Goal: Task Accomplishment & Management: Manage account settings

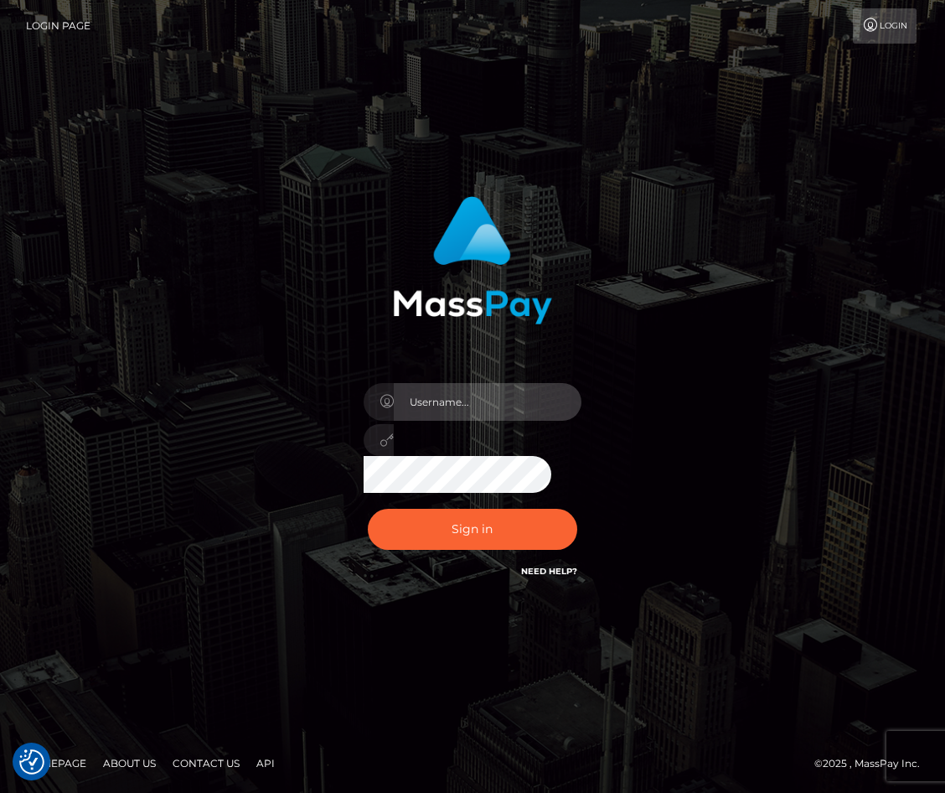
click at [438, 412] on input "text" at bounding box center [488, 402] width 188 height 38
type input "denis.klimov"
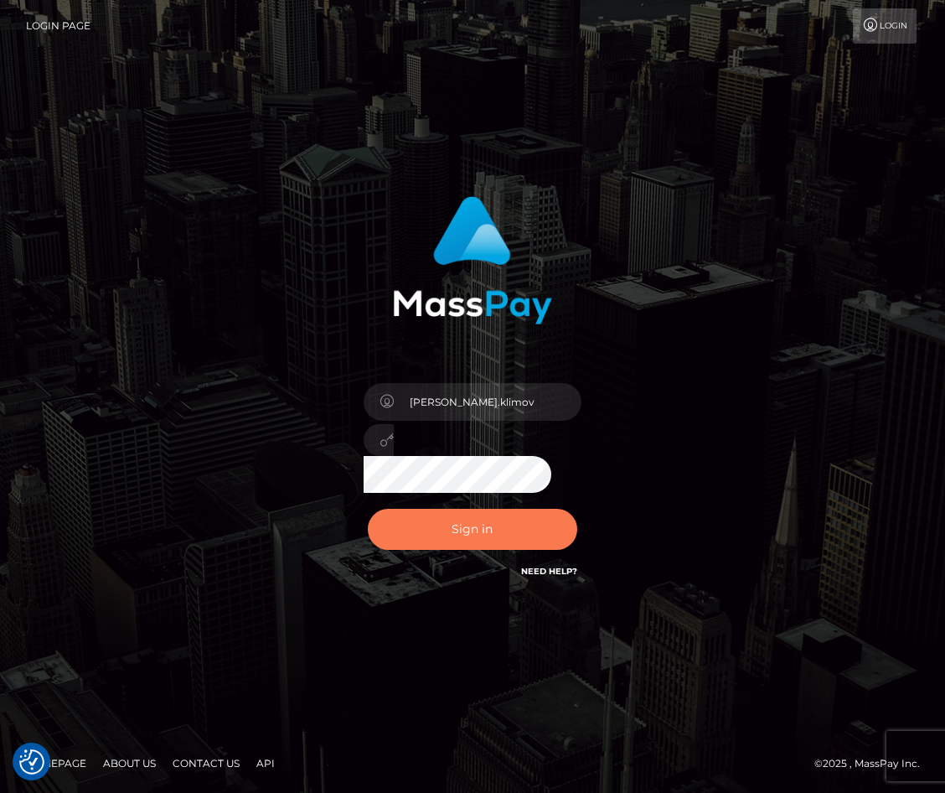
click at [477, 539] on button "Sign in" at bounding box center [473, 529] width 210 height 41
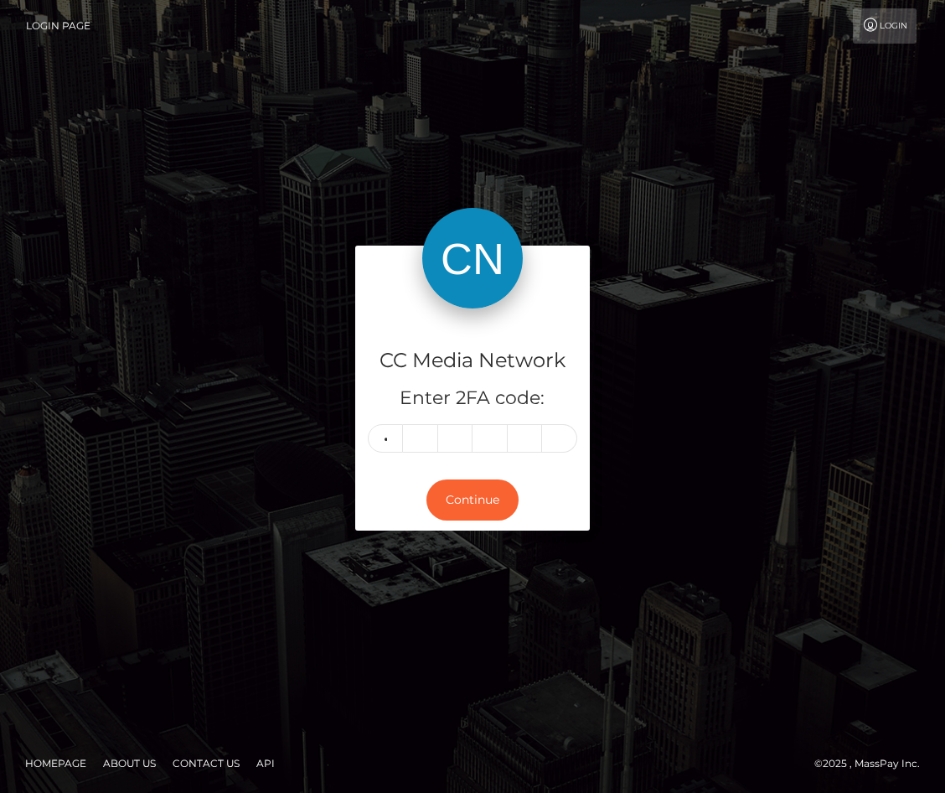
type input "7"
type input "0"
type input "7"
type input "5"
type input "2"
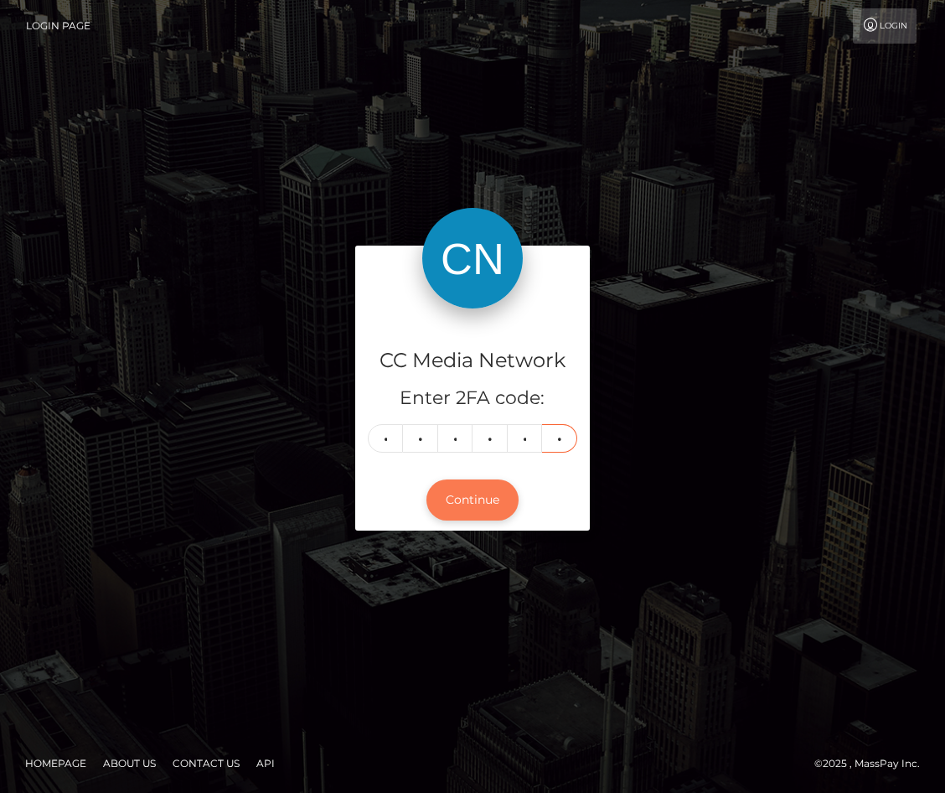
type input "7"
click at [474, 500] on button "Continue" at bounding box center [473, 499] width 92 height 41
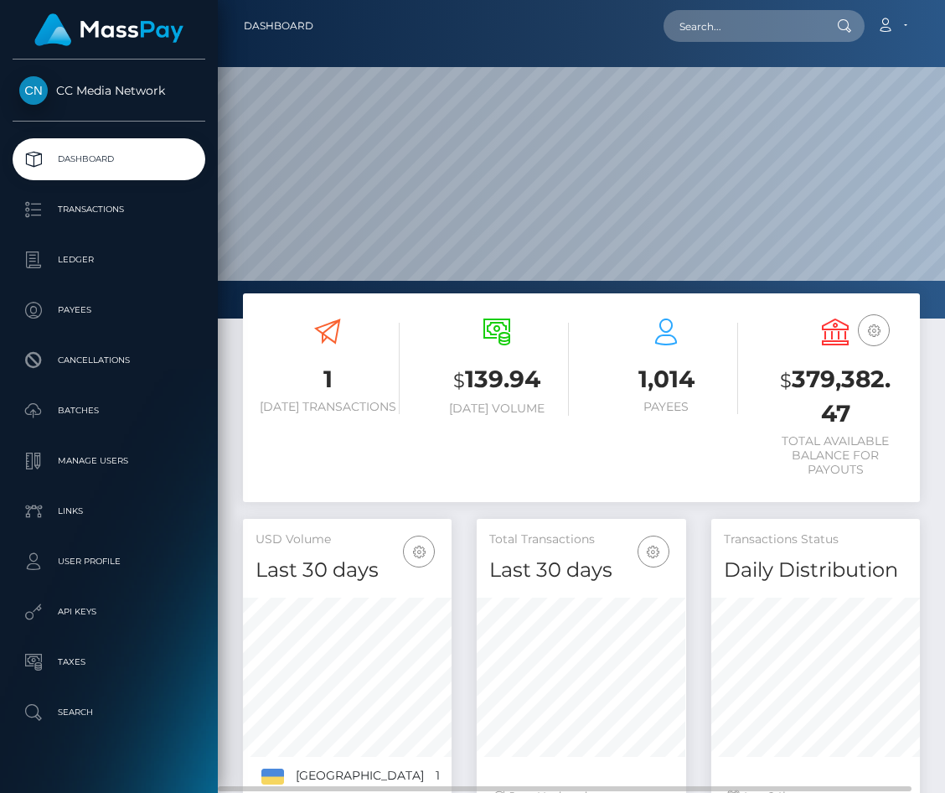
scroll to position [297, 209]
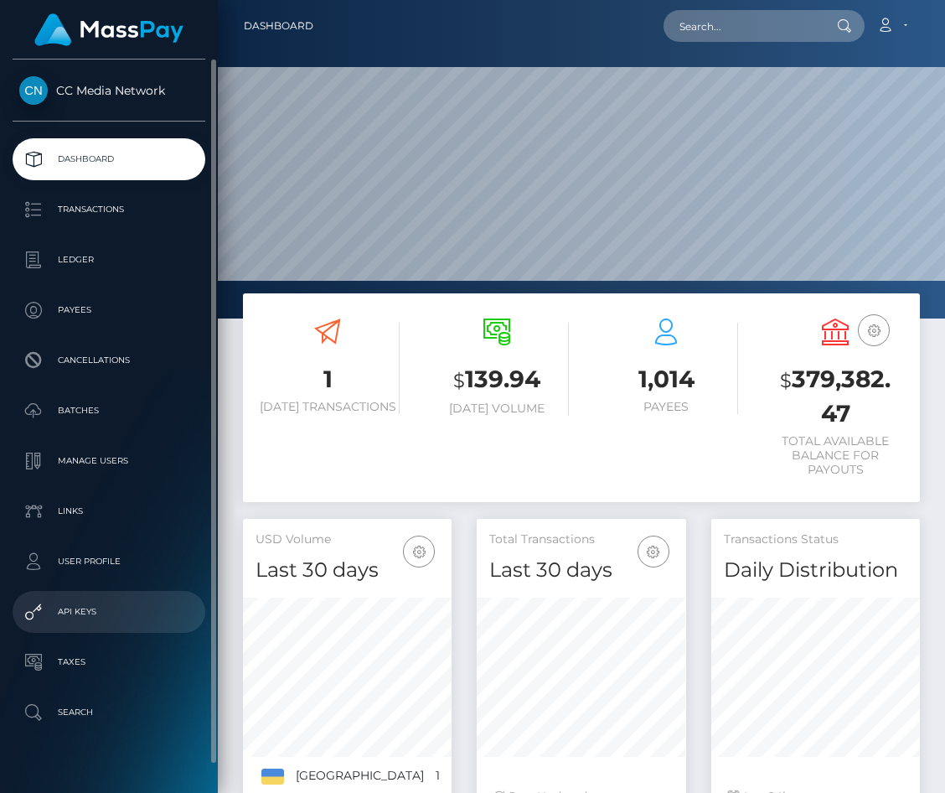
click at [80, 607] on p "API Keys" at bounding box center [108, 611] width 179 height 25
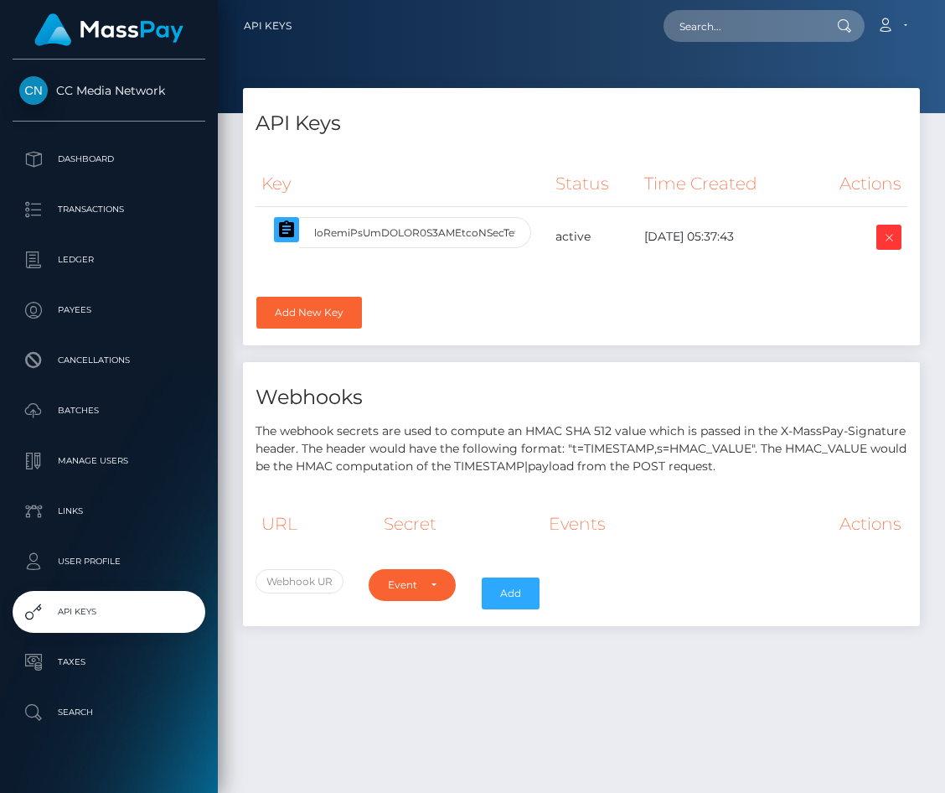
select select
click at [339, 686] on div "API Keys Key Status Time Created Actions [DOMAIN_NAME]" at bounding box center [581, 433] width 727 height 690
